Goal: Transaction & Acquisition: Book appointment/travel/reservation

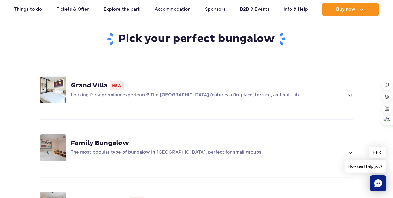
scroll to position [372, 0]
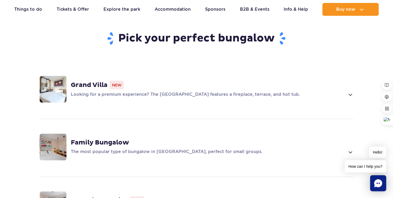
click at [349, 92] on span at bounding box center [350, 95] width 6 height 6
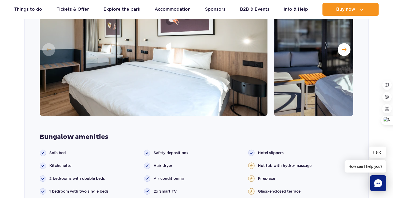
scroll to position [520, 0]
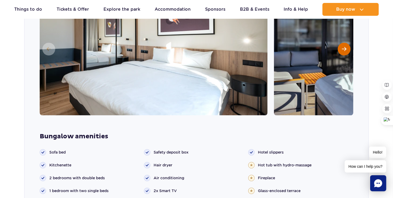
click at [346, 47] on span "Next slide" at bounding box center [344, 49] width 5 height 5
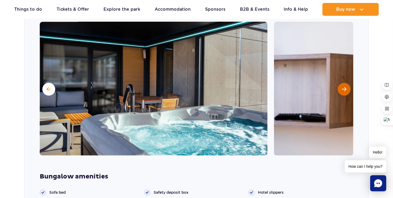
scroll to position [479, 0]
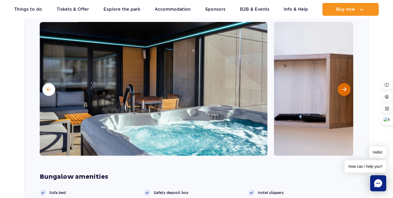
click at [343, 87] on span "Next slide" at bounding box center [344, 89] width 5 height 5
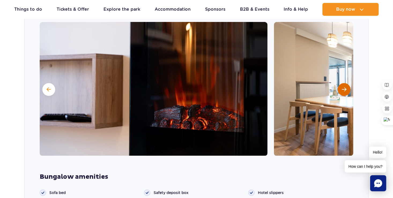
click at [344, 87] on span "Next slide" at bounding box center [344, 89] width 5 height 5
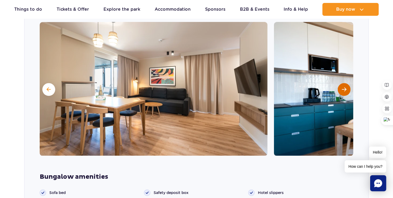
click at [348, 83] on button "Next slide" at bounding box center [344, 89] width 13 height 13
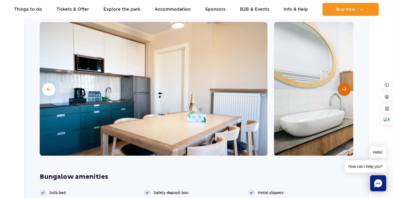
click at [346, 87] on span "Next slide" at bounding box center [344, 89] width 5 height 5
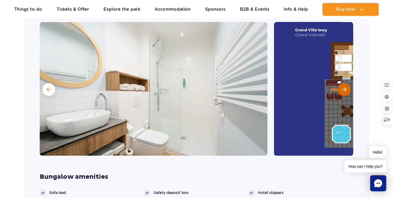
click at [345, 84] on button "Next slide" at bounding box center [344, 89] width 13 height 13
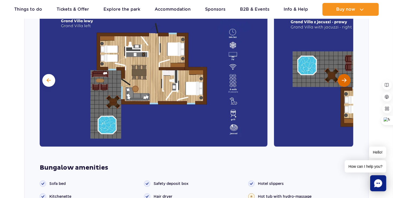
scroll to position [488, 0]
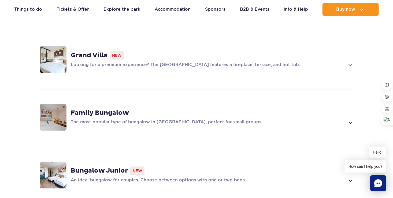
scroll to position [402, 0]
click at [340, 119] on p "The most popular type of bungalow in [GEOGRAPHIC_DATA], perfect for small group…" at bounding box center [208, 122] width 274 height 6
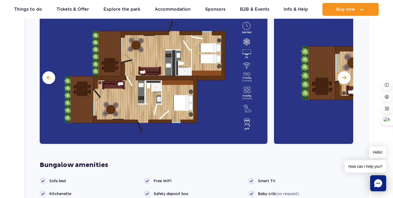
scroll to position [544, 0]
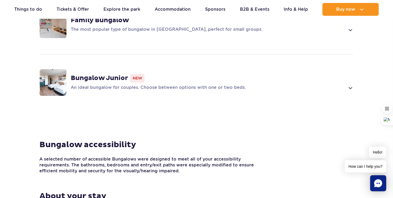
scroll to position [498, 0]
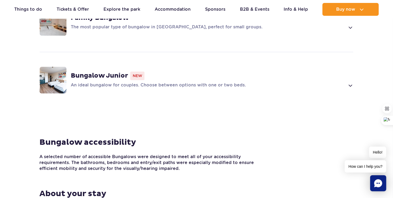
click at [110, 72] on strong "Bungalow Junior" at bounding box center [99, 76] width 57 height 8
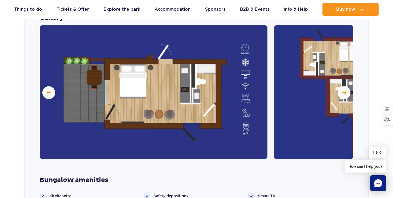
scroll to position [592, 0]
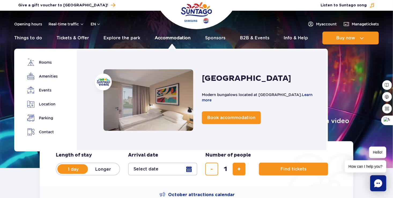
click at [173, 36] on link "Accommodation" at bounding box center [173, 38] width 36 height 13
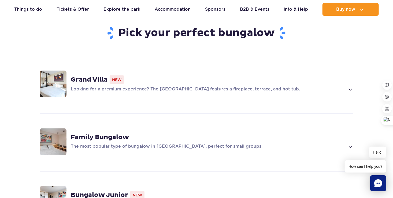
scroll to position [378, 0]
click at [209, 86] on p "Looking for a premium experience? The [GEOGRAPHIC_DATA] features a fireplace, t…" at bounding box center [208, 89] width 274 height 6
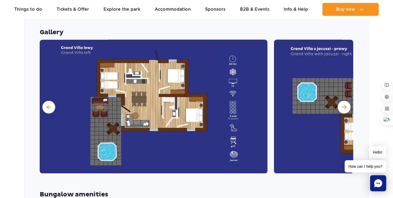
scroll to position [461, 0]
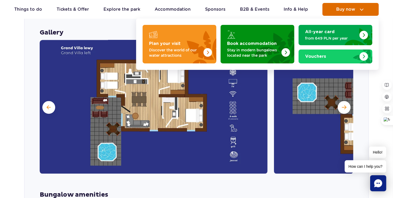
click at [351, 12] on span "Buy now" at bounding box center [345, 9] width 19 height 5
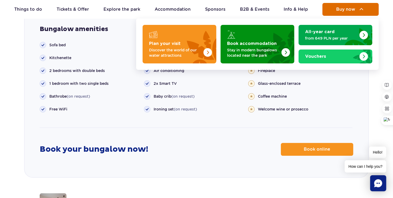
scroll to position [630, 0]
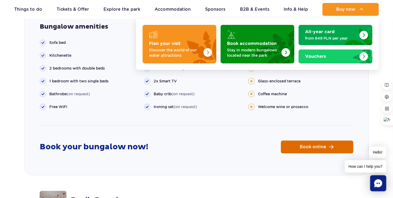
click at [305, 145] on span "Book online" at bounding box center [313, 147] width 27 height 4
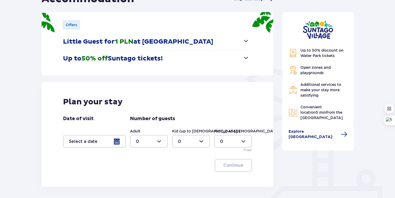
scroll to position [65, 0]
click at [161, 144] on div at bounding box center [149, 141] width 38 height 13
click at [138, 115] on p "6" at bounding box center [137, 114] width 3 height 6
type input "6"
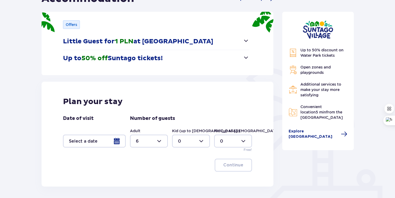
click at [202, 143] on div at bounding box center [191, 141] width 38 height 13
click at [185, 100] on div "1" at bounding box center [191, 100] width 26 height 6
type input "1"
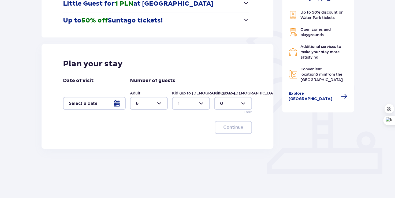
scroll to position [103, 0]
click at [161, 103] on div at bounding box center [149, 103] width 38 height 13
click at [137, 148] on p "5" at bounding box center [137, 149] width 3 height 6
type input "5"
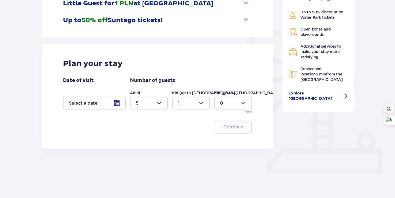
click at [206, 144] on div "Plan your stay Date of visit Number of guests Adult 5 Kid (up to 12 y.o.) 1 Kid…" at bounding box center [158, 96] width 232 height 105
click at [242, 105] on div at bounding box center [233, 103] width 38 height 13
click at [221, 120] on p "0" at bounding box center [221, 120] width 3 height 6
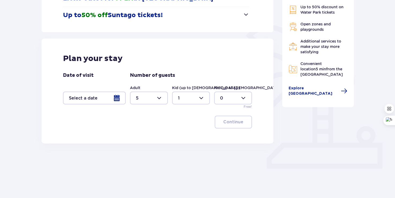
scroll to position [110, 0]
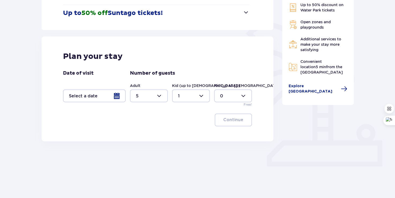
click at [113, 98] on div at bounding box center [94, 96] width 63 height 13
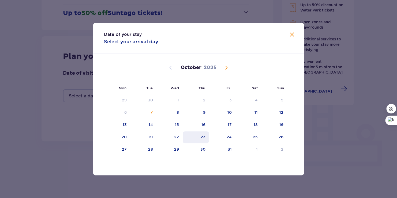
click at [203, 138] on div "23" at bounding box center [203, 137] width 5 height 5
click at [251, 139] on div "25" at bounding box center [249, 138] width 26 height 12
type input "23.10.25 - 25.10.25"
type input "0"
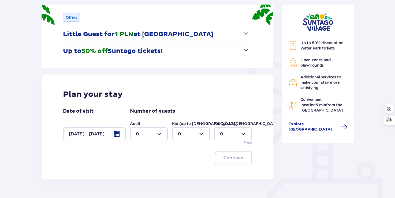
scroll to position [76, 0]
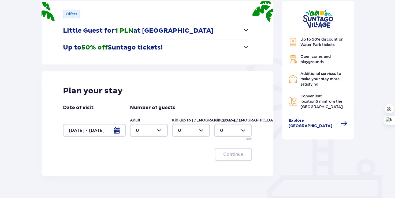
click at [163, 130] on div at bounding box center [149, 130] width 38 height 13
click at [143, 185] on div "5" at bounding box center [149, 184] width 26 height 6
type input "5"
click at [201, 129] on div at bounding box center [191, 130] width 38 height 13
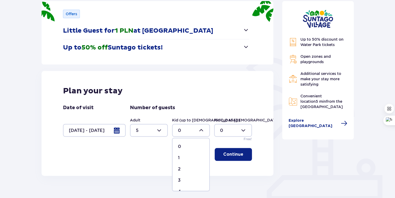
click at [179, 158] on p "1" at bounding box center [179, 158] width 2 height 6
type input "1"
click at [229, 154] on p "Continue" at bounding box center [233, 155] width 20 height 6
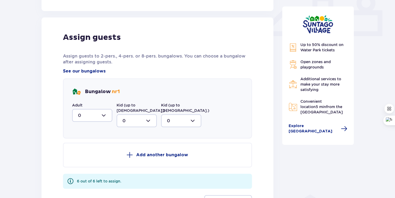
scroll to position [241, 0]
click at [106, 115] on div at bounding box center [92, 115] width 40 height 13
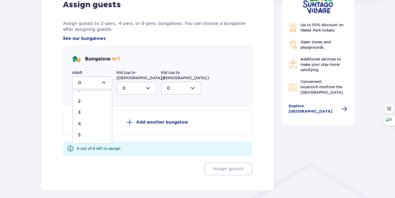
click at [92, 135] on div "5" at bounding box center [92, 135] width 28 height 6
type input "5"
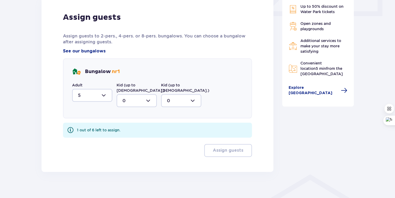
click at [150, 94] on div at bounding box center [137, 100] width 40 height 13
click at [131, 126] on div "1" at bounding box center [137, 129] width 28 height 6
type input "1"
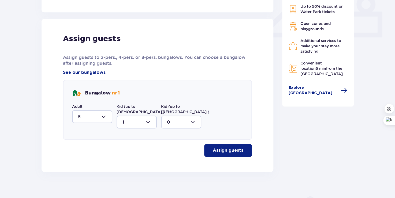
click at [223, 148] on p "Assign guests" at bounding box center [228, 151] width 31 height 6
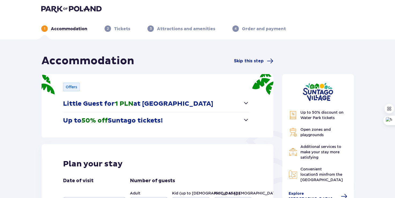
scroll to position [0, 0]
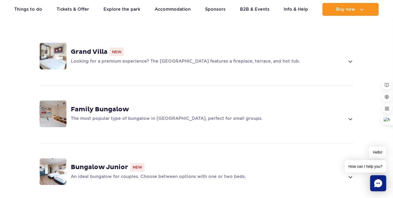
click at [168, 154] on div "Bungalow Junior New An ideal bungalow for couples. Choose between options with …" at bounding box center [197, 172] width 344 height 57
click at [113, 102] on div "Family Bungalow The most popular type of bungalow in [GEOGRAPHIC_DATA], perfect…" at bounding box center [197, 114] width 344 height 57
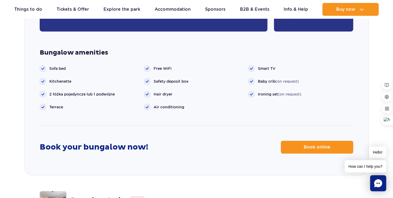
scroll to position [664, 0]
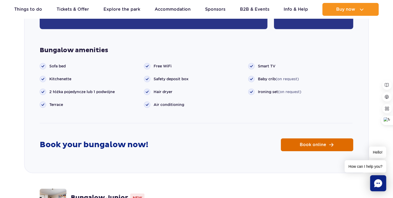
click at [313, 143] on span "Book online" at bounding box center [313, 145] width 27 height 4
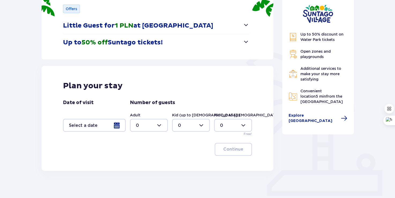
scroll to position [81, 0]
click at [116, 119] on div at bounding box center [94, 125] width 63 height 13
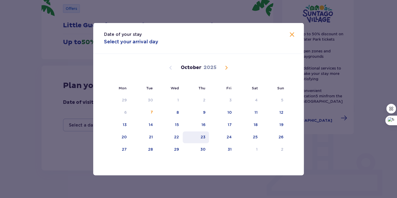
click at [203, 135] on div "23" at bounding box center [203, 137] width 5 height 5
click at [254, 137] on div "25" at bounding box center [255, 137] width 5 height 5
type input "23.10.25 - 25.10.25"
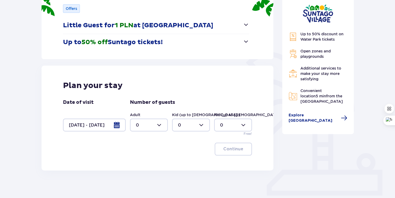
click at [161, 125] on div at bounding box center [149, 125] width 38 height 13
click at [137, 173] on p "5" at bounding box center [137, 173] width 3 height 6
type input "5"
click at [204, 126] on div at bounding box center [191, 125] width 38 height 13
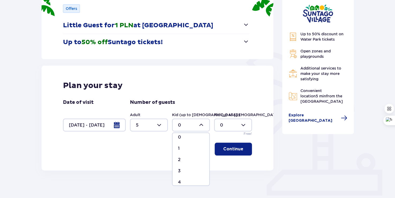
scroll to position [0, 0]
click at [179, 152] on p "1" at bounding box center [179, 153] width 2 height 6
type input "1"
click at [231, 147] on p "Continue" at bounding box center [233, 149] width 20 height 6
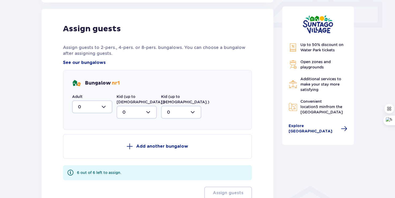
scroll to position [252, 0]
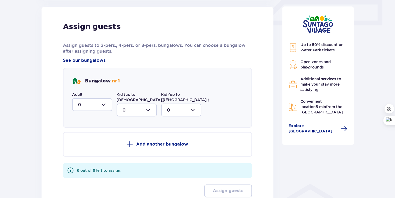
click at [106, 106] on div at bounding box center [92, 104] width 40 height 13
click at [88, 143] on div "2" at bounding box center [92, 144] width 28 height 6
type input "2"
click at [132, 141] on span at bounding box center [130, 144] width 6 height 6
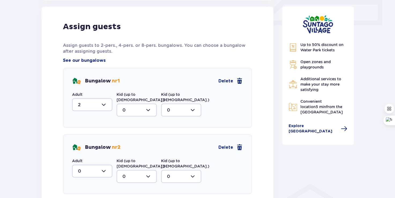
click at [109, 166] on div at bounding box center [92, 171] width 40 height 13
click at [85, 130] on div "1" at bounding box center [92, 133] width 28 height 6
type input "1"
click at [149, 170] on div at bounding box center [137, 176] width 40 height 13
click at [134, 155] on span "1" at bounding box center [136, 160] width 39 height 11
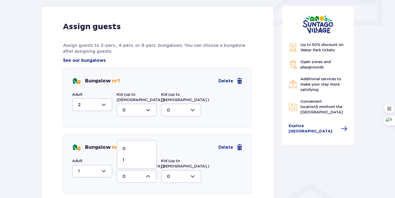
type input "1"
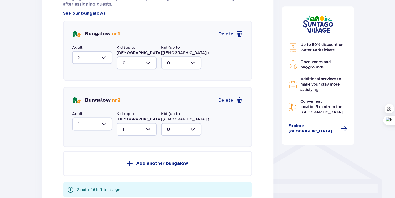
scroll to position [301, 0]
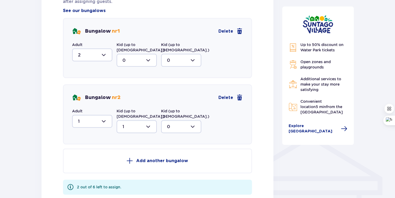
click at [159, 158] on p "Add another bungalow" at bounding box center [162, 161] width 52 height 6
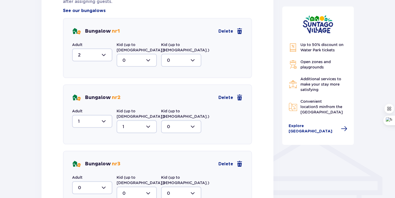
click at [104, 182] on div at bounding box center [92, 188] width 40 height 13
click at [86, 169] on div "2" at bounding box center [92, 172] width 28 height 6
type input "2"
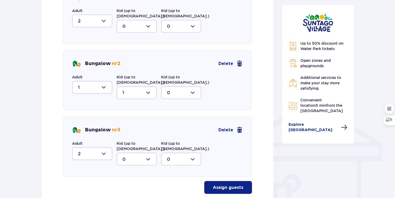
scroll to position [344, 0]
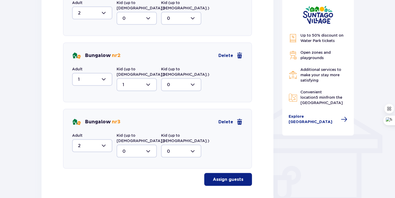
click at [103, 73] on div at bounding box center [92, 79] width 40 height 13
click at [222, 177] on p "Assign guests" at bounding box center [228, 180] width 31 height 6
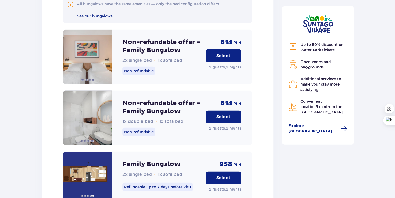
scroll to position [594, 0]
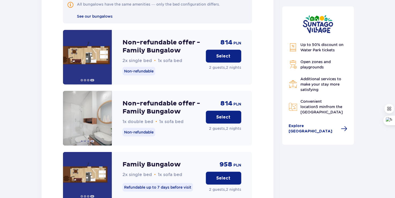
click at [218, 53] on p "Select" at bounding box center [223, 56] width 14 height 6
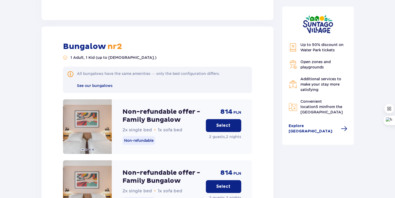
scroll to position [1121, 0]
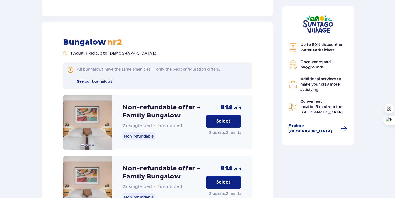
click at [224, 119] on p "Select" at bounding box center [223, 122] width 14 height 6
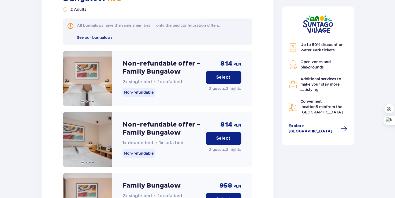
scroll to position [2254, 0]
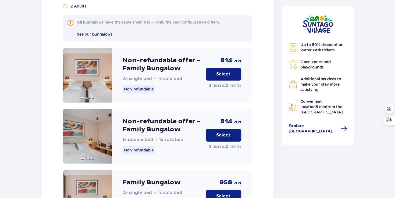
click at [225, 132] on p "Select" at bounding box center [223, 135] width 14 height 6
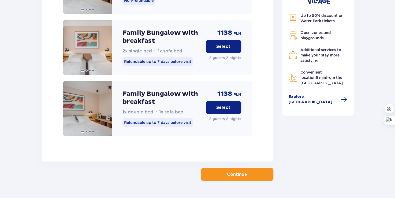
scroll to position [2656, 0]
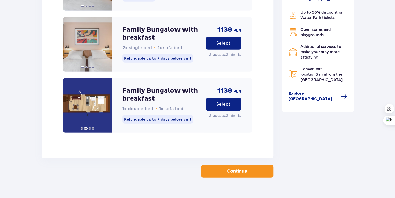
click at [233, 169] on p "Continue" at bounding box center [237, 172] width 20 height 6
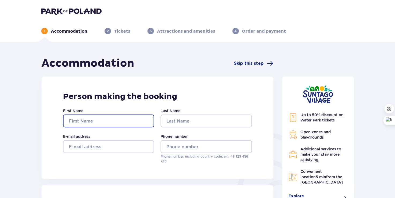
click at [97, 120] on input "First Name" at bounding box center [108, 121] width 91 height 13
type input "Līga"
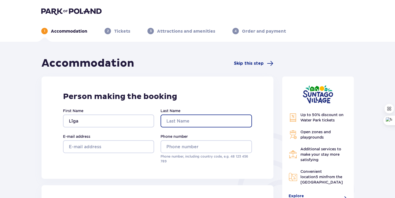
type input "Sileniece"
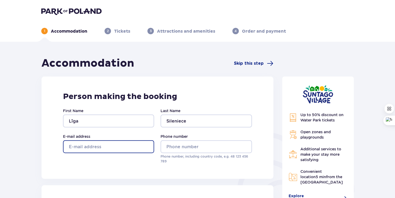
type input "liga@brikena.lv"
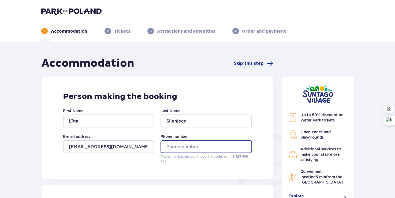
type input "29117646"
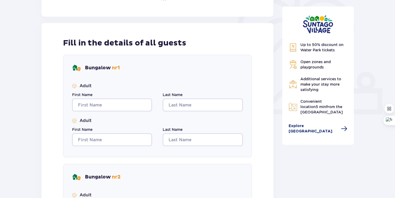
scroll to position [168, 0]
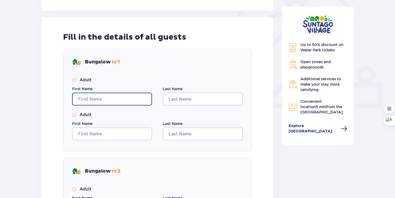
click at [86, 98] on input "First Name" at bounding box center [112, 99] width 80 height 13
type input "Līga"
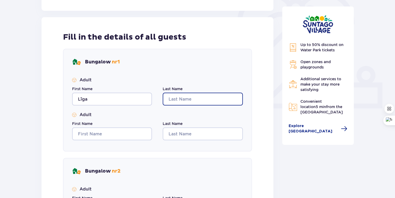
type input "Sileniece"
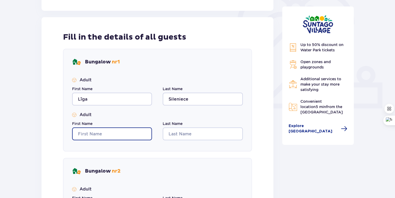
type input "Līga"
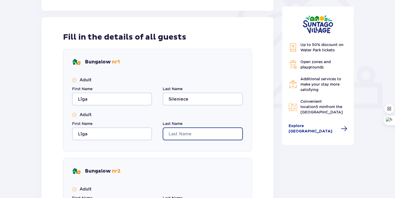
type input "Sileniece"
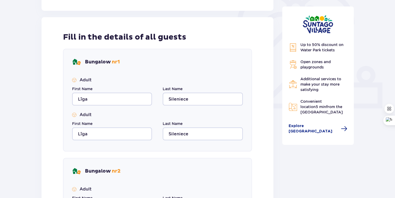
type input "Līga"
type input "Sileniece"
type input "Līga"
type input "Sileniece"
type input "Līga"
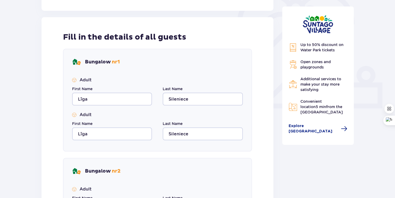
type input "Sileniece"
type input "Līga"
type input "Sileniece"
click at [95, 135] on input "Līga" at bounding box center [112, 134] width 80 height 13
type input "L"
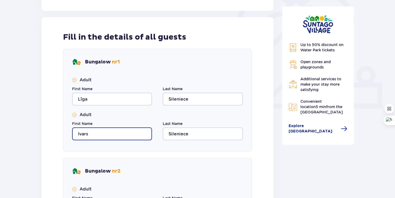
type input "Ivars"
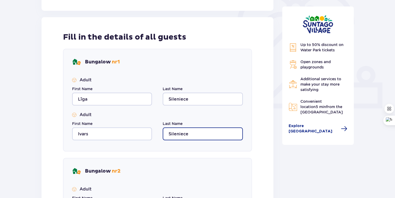
drag, startPoint x: 197, startPoint y: 134, endPoint x: 164, endPoint y: 134, distance: 32.5
click at [164, 134] on input "Sileniece" at bounding box center [203, 134] width 80 height 13
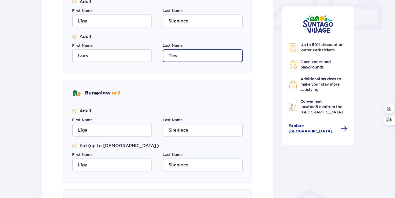
scroll to position [247, 0]
type input "Tics"
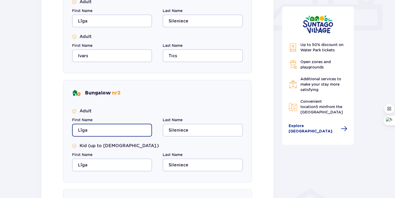
click at [131, 130] on input "Līga" at bounding box center [112, 130] width 80 height 13
type input "L"
type input "Laura"
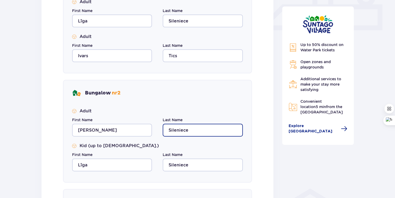
drag, startPoint x: 194, startPoint y: 129, endPoint x: 161, endPoint y: 126, distance: 32.3
click at [161, 126] on div "First Name Laura Last Name Sileniece" at bounding box center [157, 126] width 171 height 19
type input "Brikena"
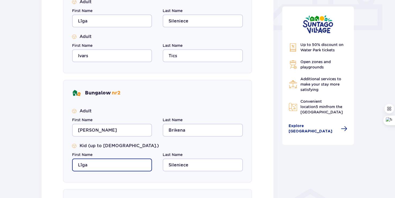
click at [108, 165] on input "Līga" at bounding box center [112, 165] width 80 height 13
type input "L"
type input "Emilija"
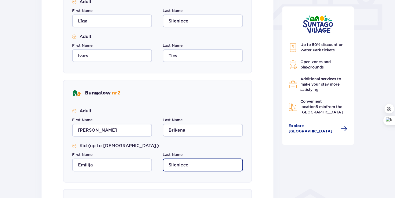
click at [186, 163] on input "Sileniece" at bounding box center [203, 165] width 80 height 13
drag, startPoint x: 191, startPoint y: 164, endPoint x: 168, endPoint y: 166, distance: 23.4
click at [168, 166] on input "Sileniece" at bounding box center [203, 165] width 80 height 13
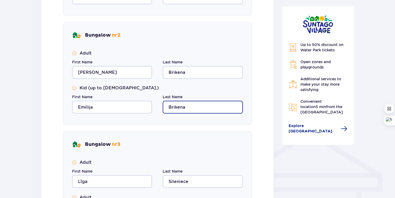
scroll to position [311, 0]
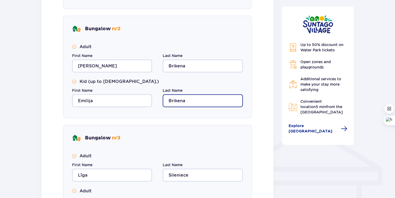
type input "Brikena"
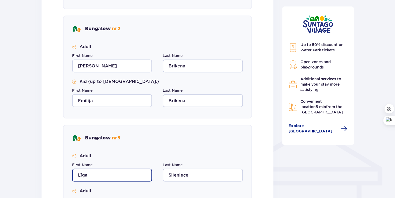
click at [124, 175] on input "Līga" at bounding box center [112, 175] width 80 height 13
type input "L"
type input "Elza"
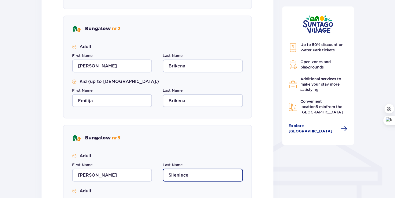
click at [189, 179] on input "Sileniece" at bounding box center [203, 175] width 80 height 13
type input "S"
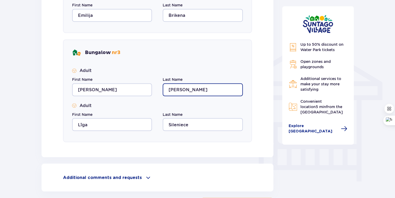
scroll to position [398, 0]
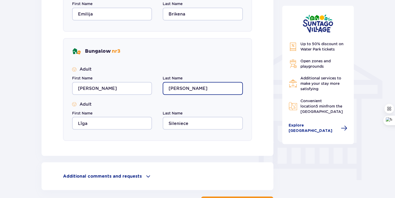
type input "Tice"
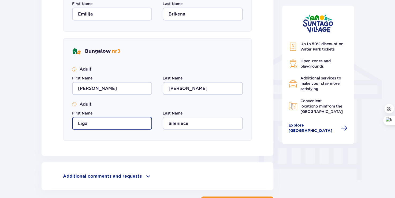
click at [93, 129] on input "Līga" at bounding box center [112, 123] width 80 height 13
type input "L"
type input "Haralds"
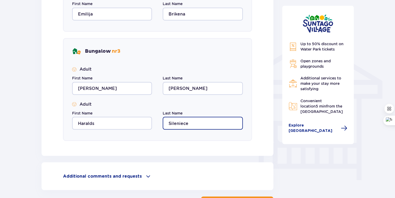
click at [195, 127] on input "Sileniece" at bounding box center [203, 123] width 80 height 13
drag, startPoint x: 193, startPoint y: 126, endPoint x: 155, endPoint y: 121, distance: 38.7
click at [155, 121] on div "First Name Haralds Last Name Sileniece" at bounding box center [157, 119] width 171 height 19
type input "Tics"
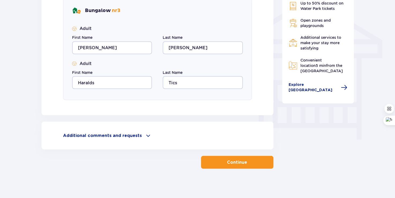
scroll to position [440, 0]
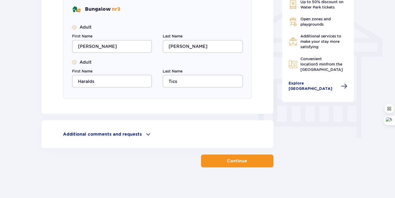
click at [231, 158] on p "Continue" at bounding box center [237, 161] width 20 height 6
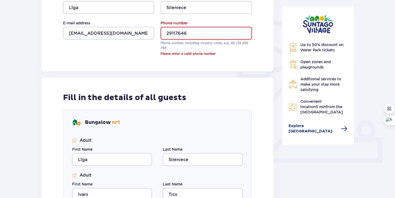
scroll to position [114, 0]
click at [168, 33] on input "29117646" at bounding box center [206, 33] width 91 height 13
click at [167, 33] on input "29117646" at bounding box center [206, 33] width 91 height 13
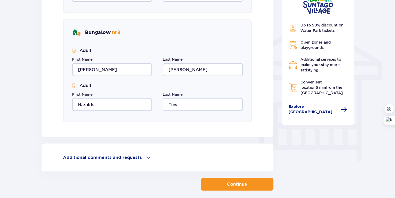
scroll to position [441, 0]
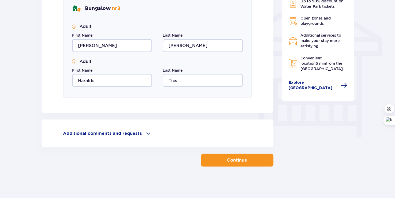
type input "+37129117646"
click at [234, 161] on p "Continue" at bounding box center [237, 160] width 20 height 6
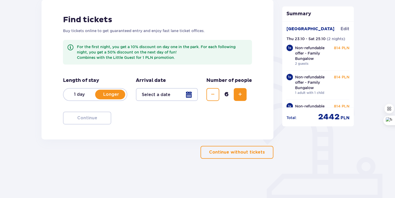
scroll to position [77, 0]
click at [190, 93] on div at bounding box center [167, 94] width 62 height 13
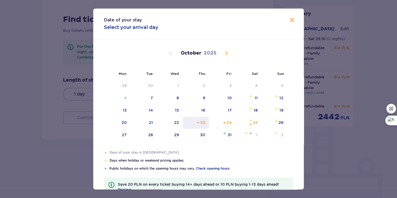
click at [203, 122] on div "23" at bounding box center [203, 122] width 5 height 5
click at [294, 21] on span "Close" at bounding box center [292, 20] width 6 height 6
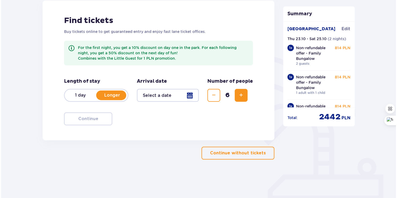
scroll to position [77, 0]
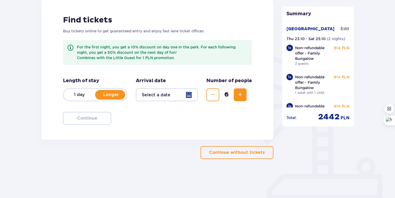
click at [191, 95] on div at bounding box center [167, 95] width 62 height 13
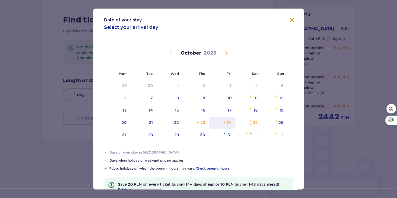
click at [228, 123] on div "24" at bounding box center [229, 122] width 5 height 5
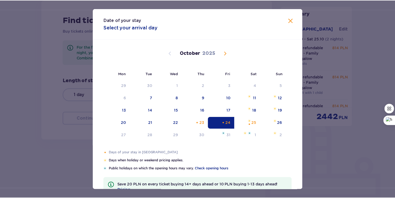
scroll to position [39, 0]
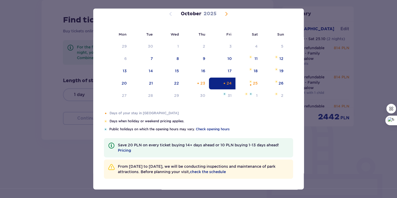
click at [224, 83] on div "Orange dot" at bounding box center [224, 83] width 3 height 3
type input "24.10.25"
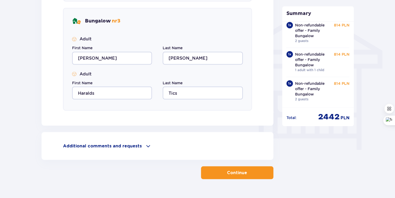
scroll to position [441, 0]
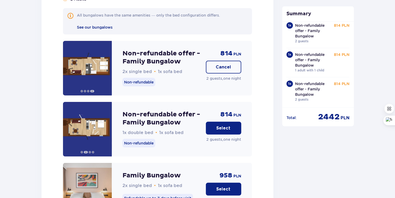
scroll to position [583, 0]
click at [94, 46] on img at bounding box center [87, 68] width 49 height 55
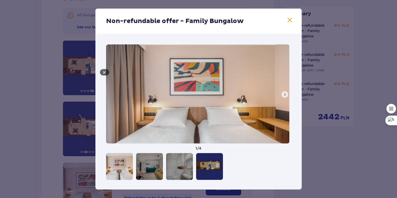
click at [287, 20] on span at bounding box center [290, 20] width 6 height 6
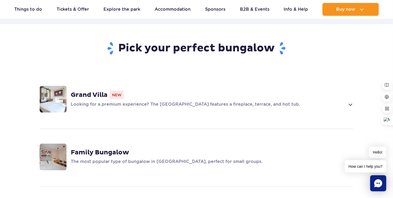
scroll to position [363, 0]
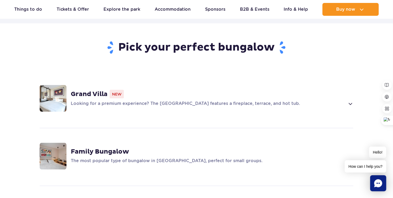
click at [114, 148] on strong "Family Bungalow" at bounding box center [100, 152] width 58 height 8
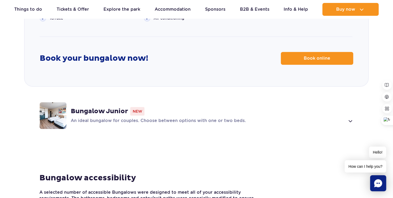
scroll to position [753, 0]
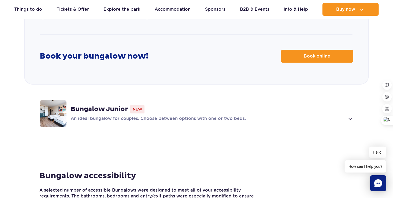
click at [113, 105] on strong "Bungalow Junior" at bounding box center [99, 109] width 57 height 8
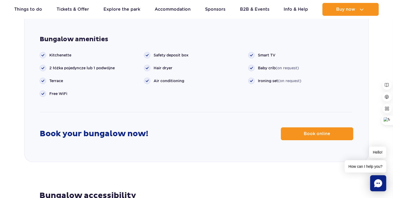
scroll to position [734, 0]
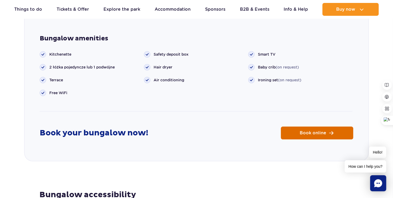
click at [305, 131] on span "Book online" at bounding box center [313, 133] width 27 height 4
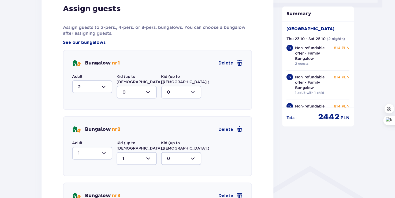
scroll to position [270, 0]
